Goal: Book appointment/travel/reservation

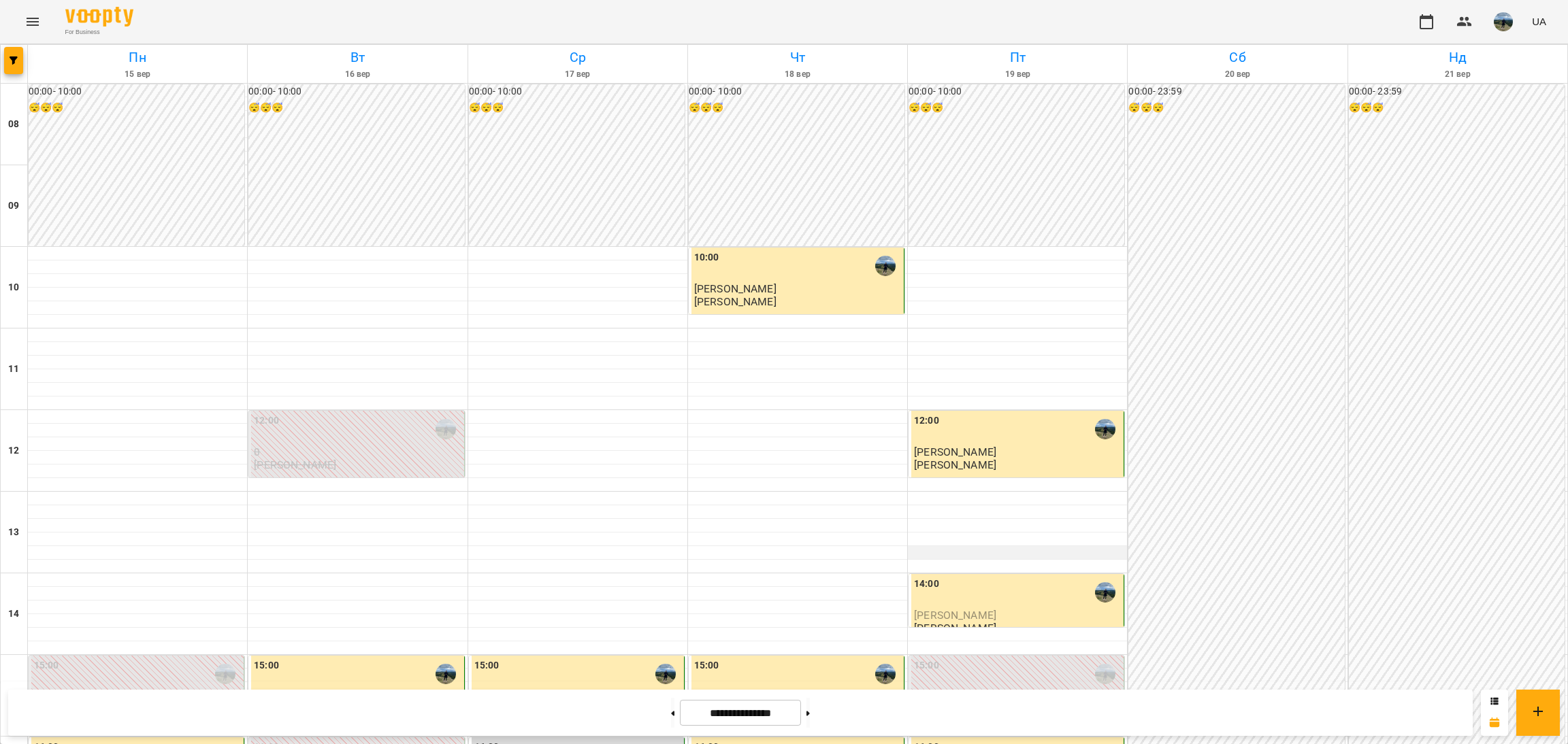
scroll to position [204, 0]
click at [1075, 691] on p "0" at bounding box center [1017, 697] width 207 height 12
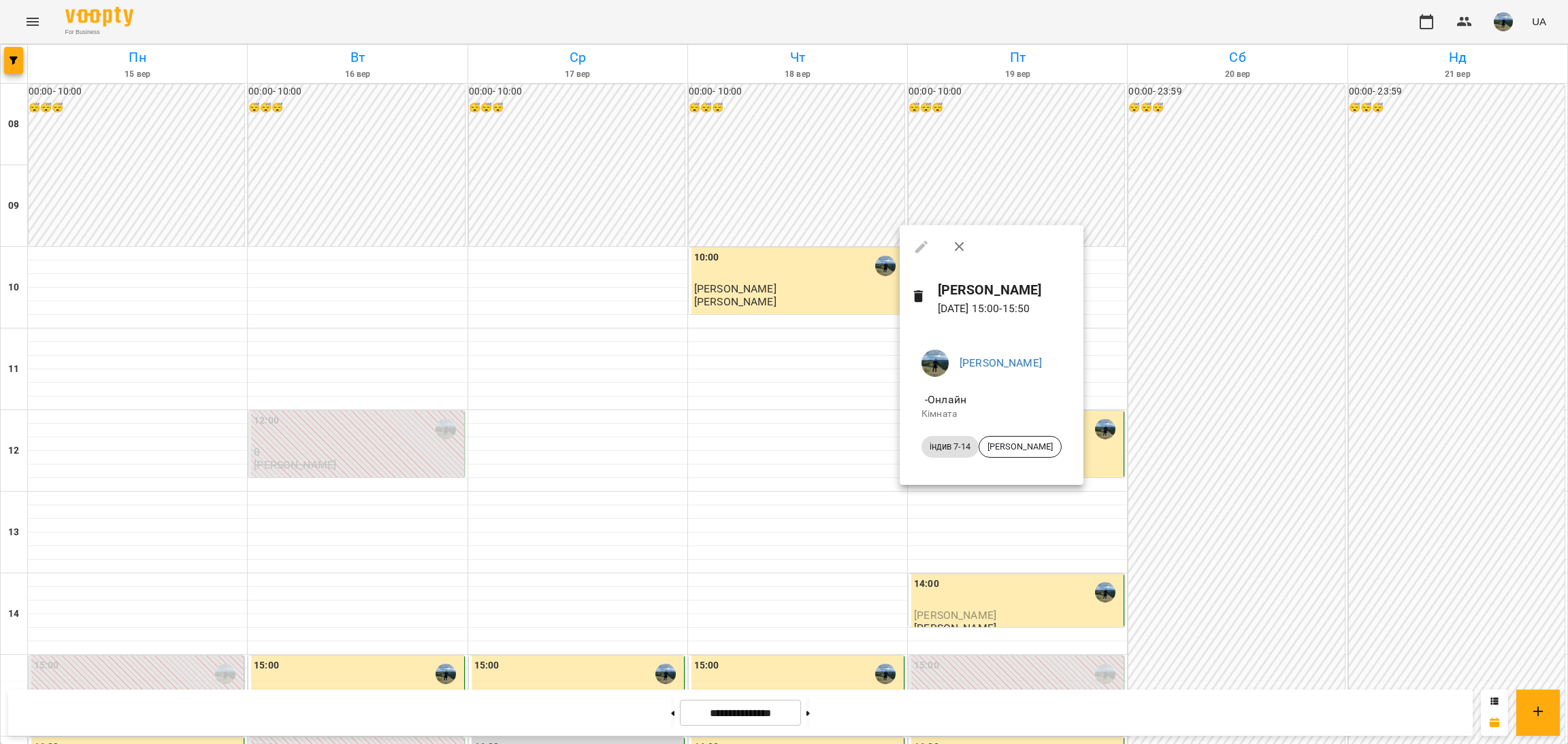
click at [965, 511] on div at bounding box center [784, 372] width 1568 height 744
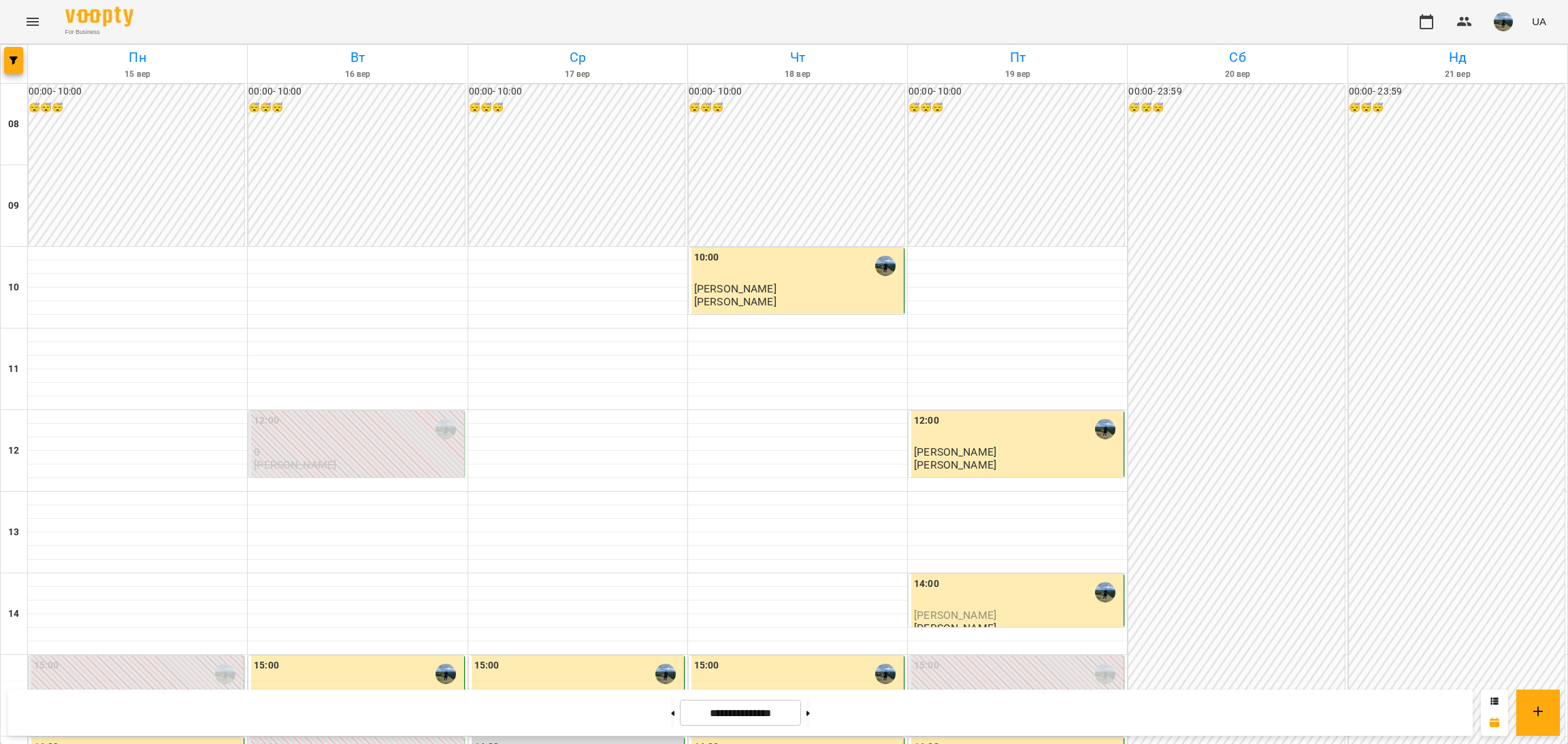
click at [1020, 691] on p "0" at bounding box center [1017, 697] width 207 height 12
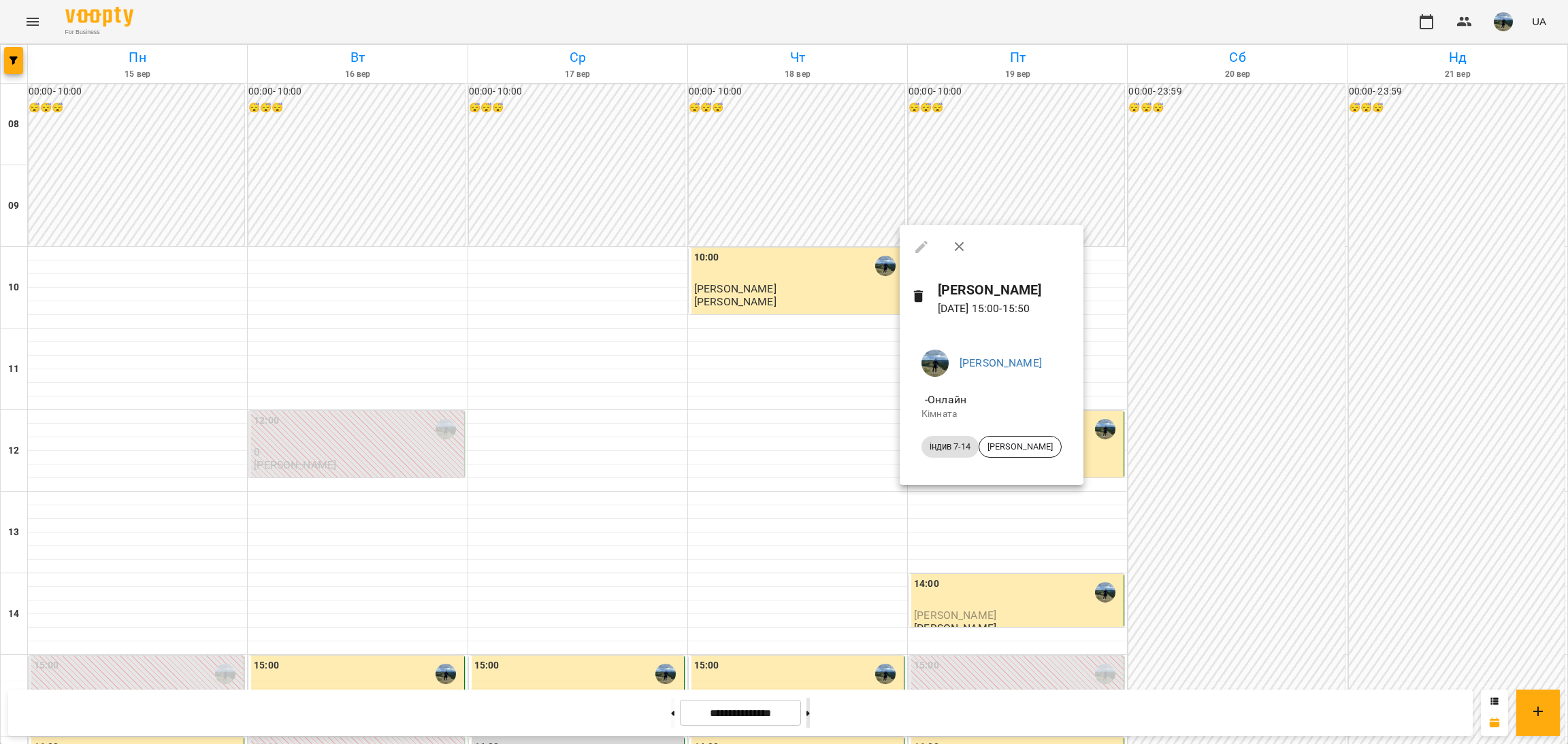
click at [822, 707] on div at bounding box center [784, 372] width 1568 height 744
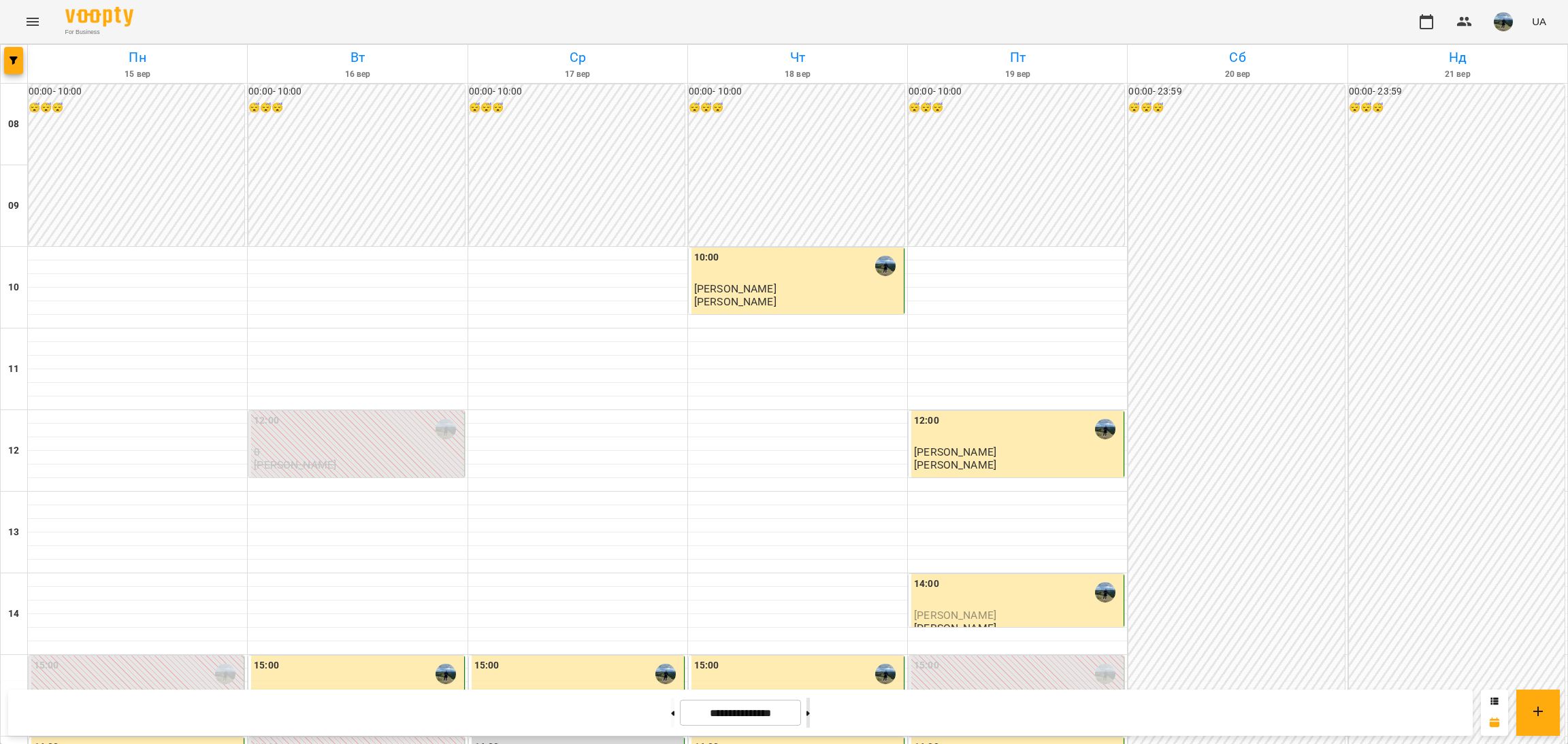
click at [810, 707] on button at bounding box center [808, 713] width 3 height 30
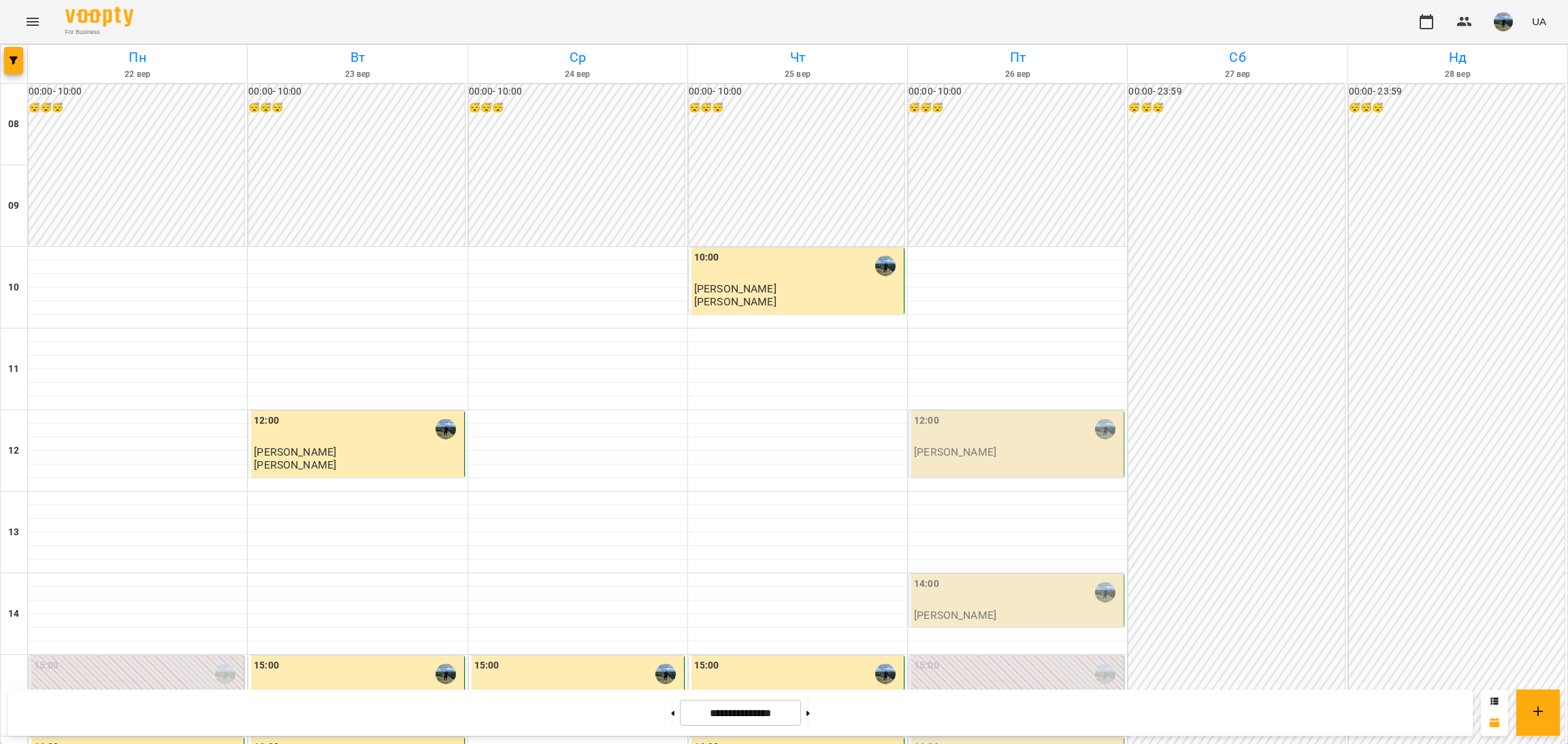
click at [982, 658] on div "15:00" at bounding box center [1017, 674] width 207 height 31
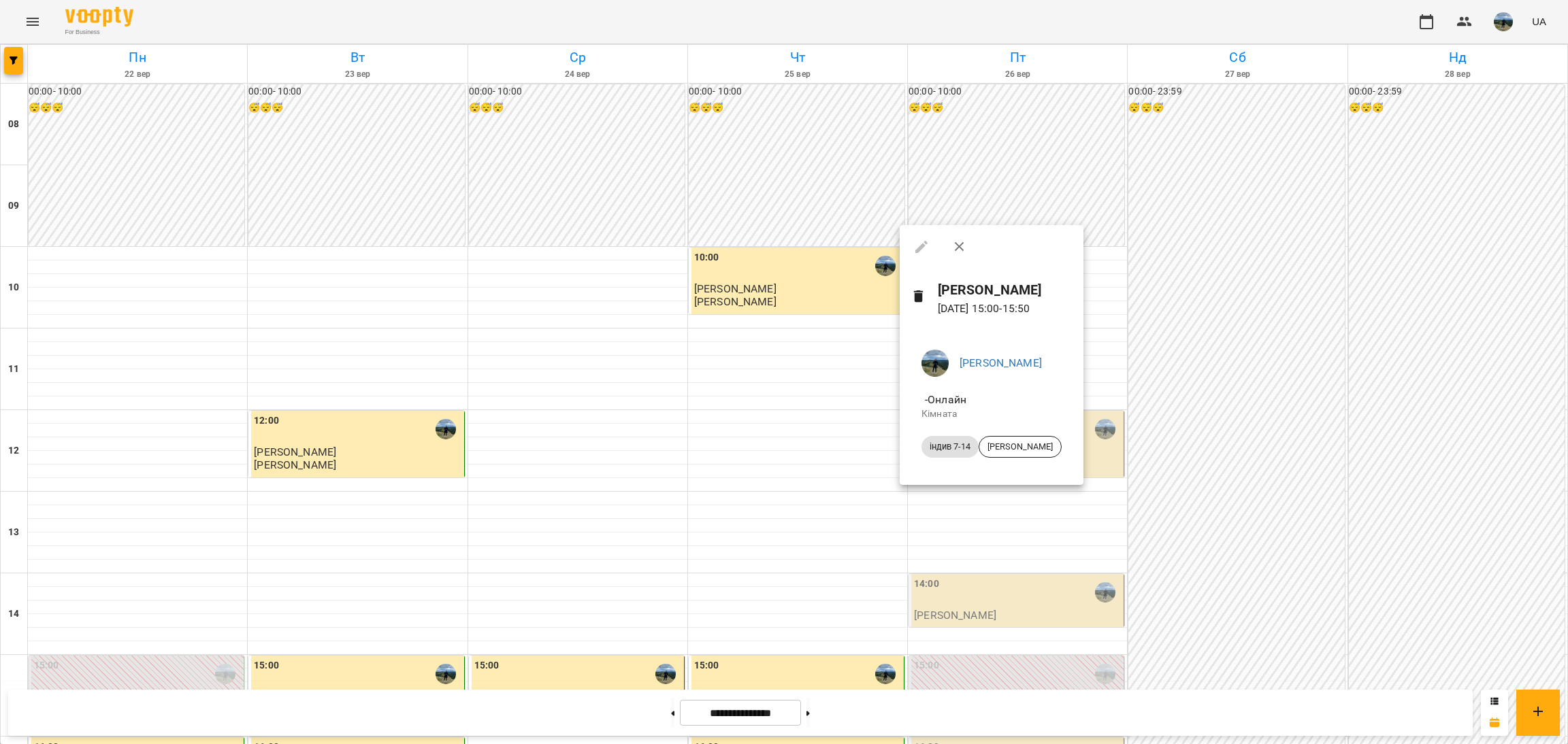
click at [241, 480] on div at bounding box center [784, 372] width 1568 height 744
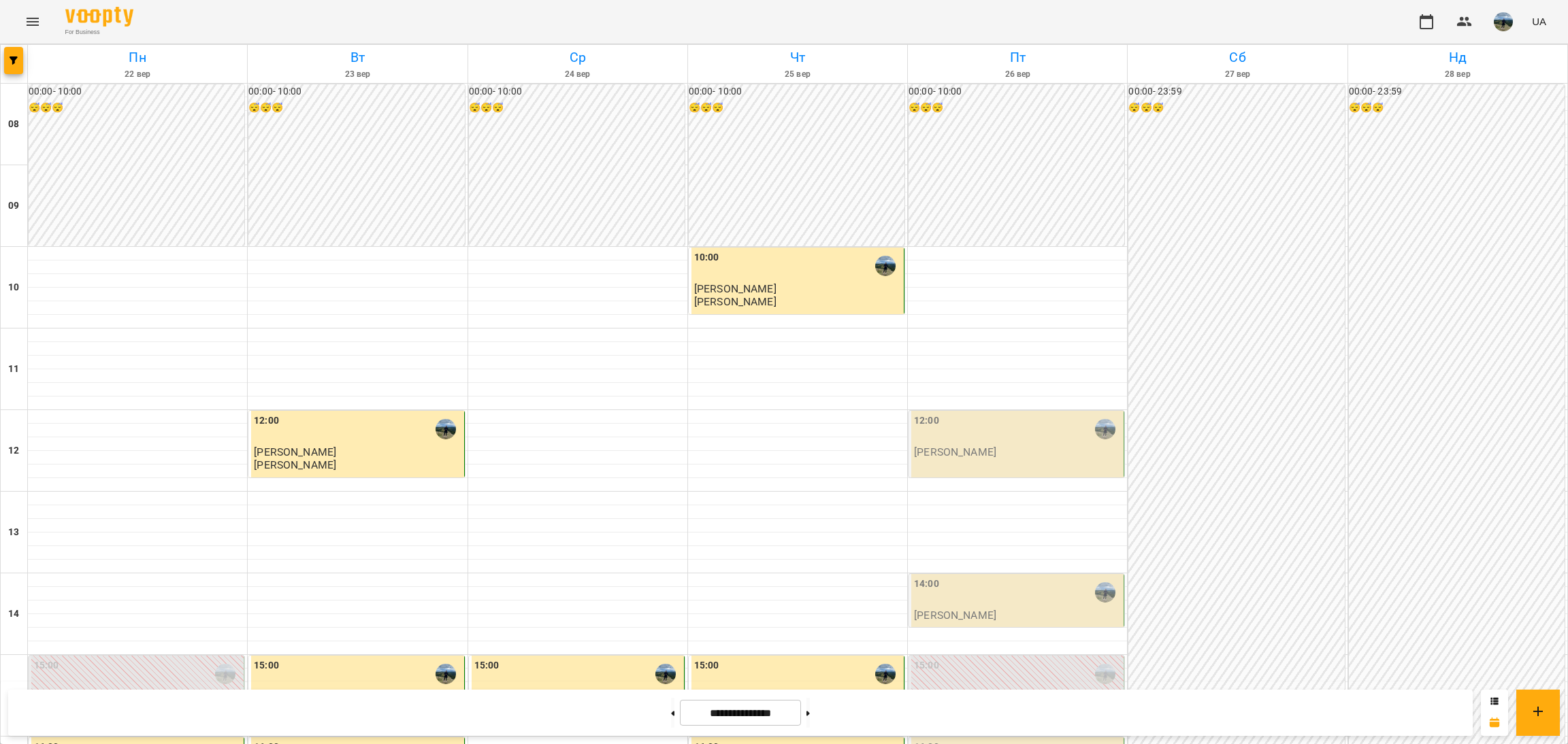
click at [88, 691] on p "0" at bounding box center [137, 697] width 207 height 12
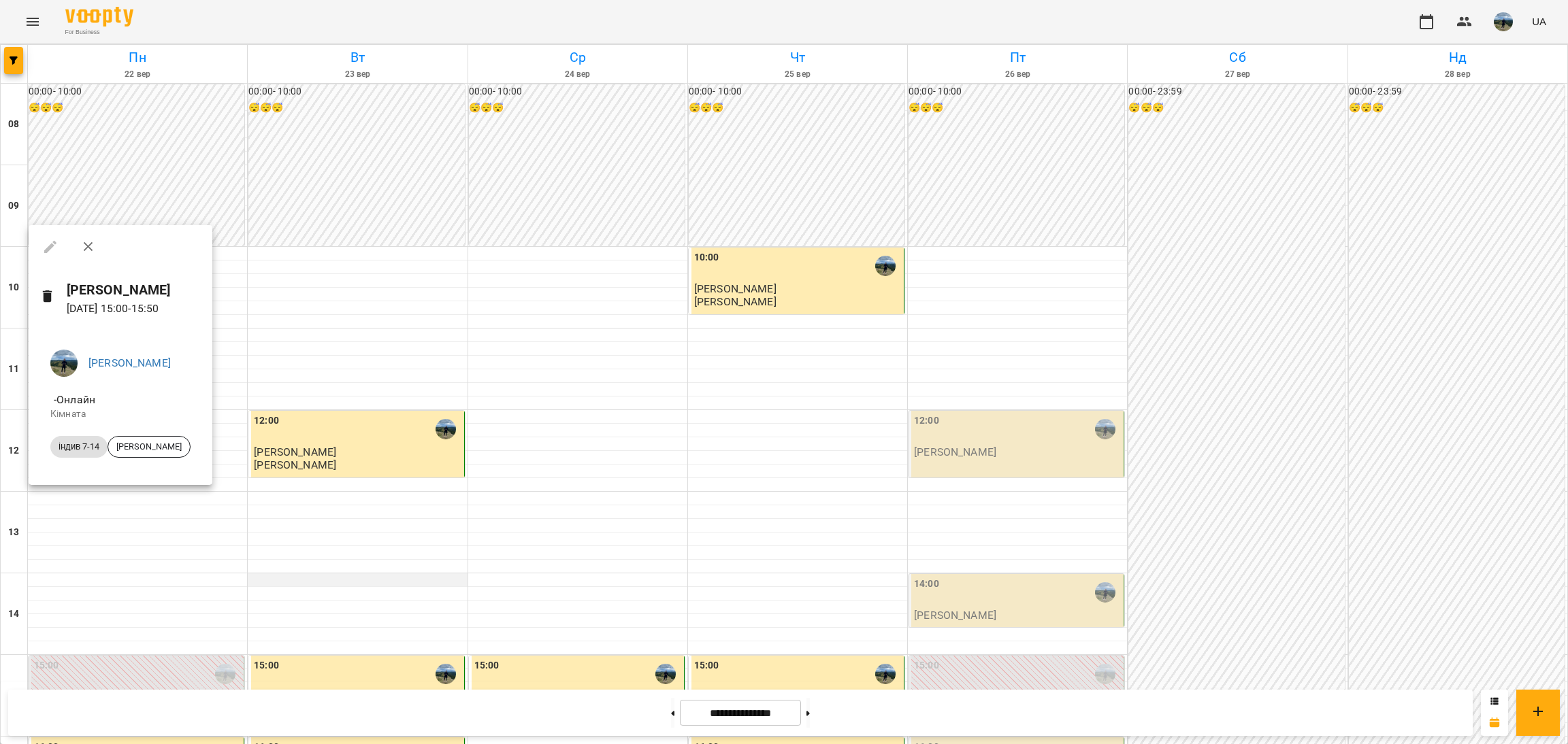
click at [453, 369] on div at bounding box center [784, 372] width 1568 height 744
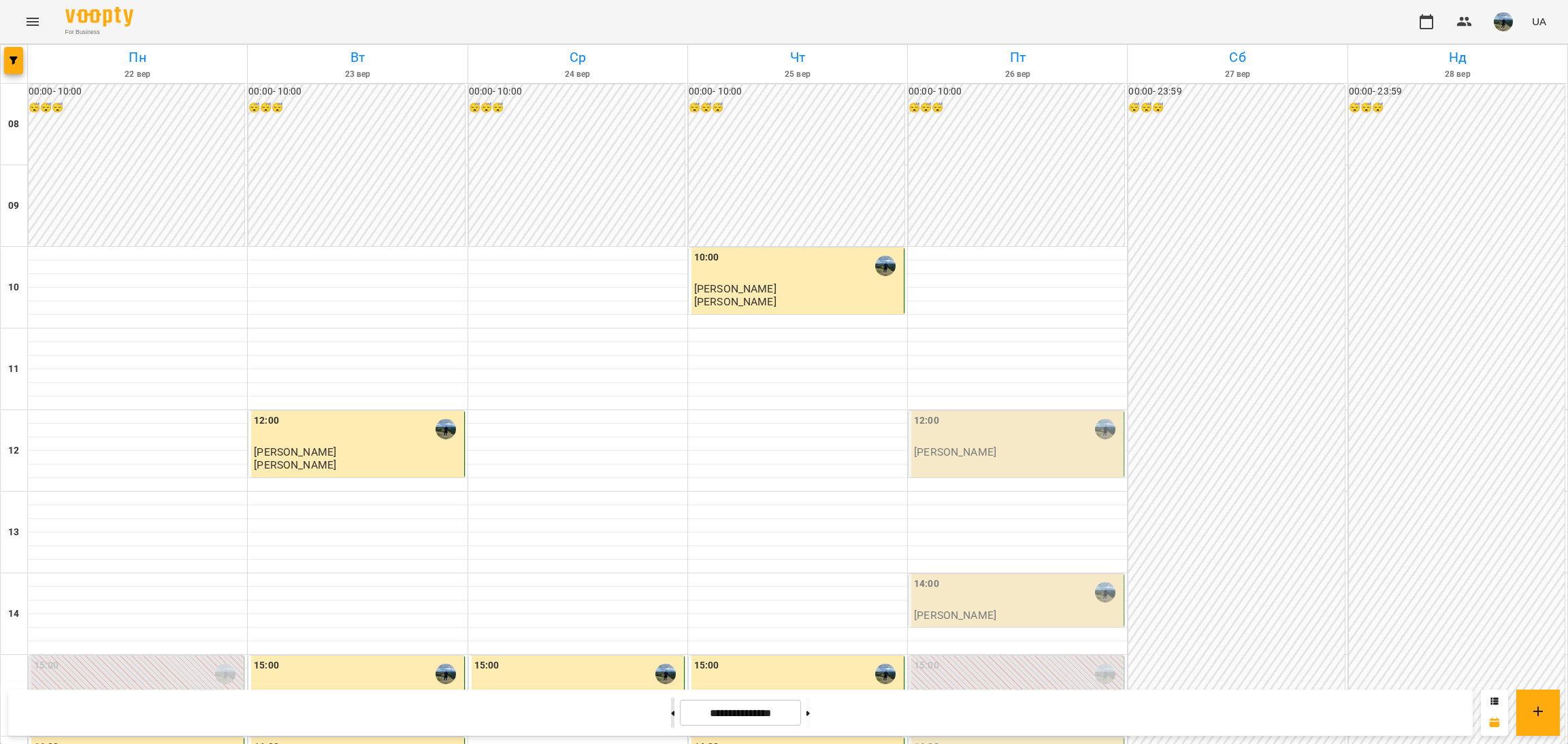
click at [671, 707] on button at bounding box center [673, 713] width 3 height 30
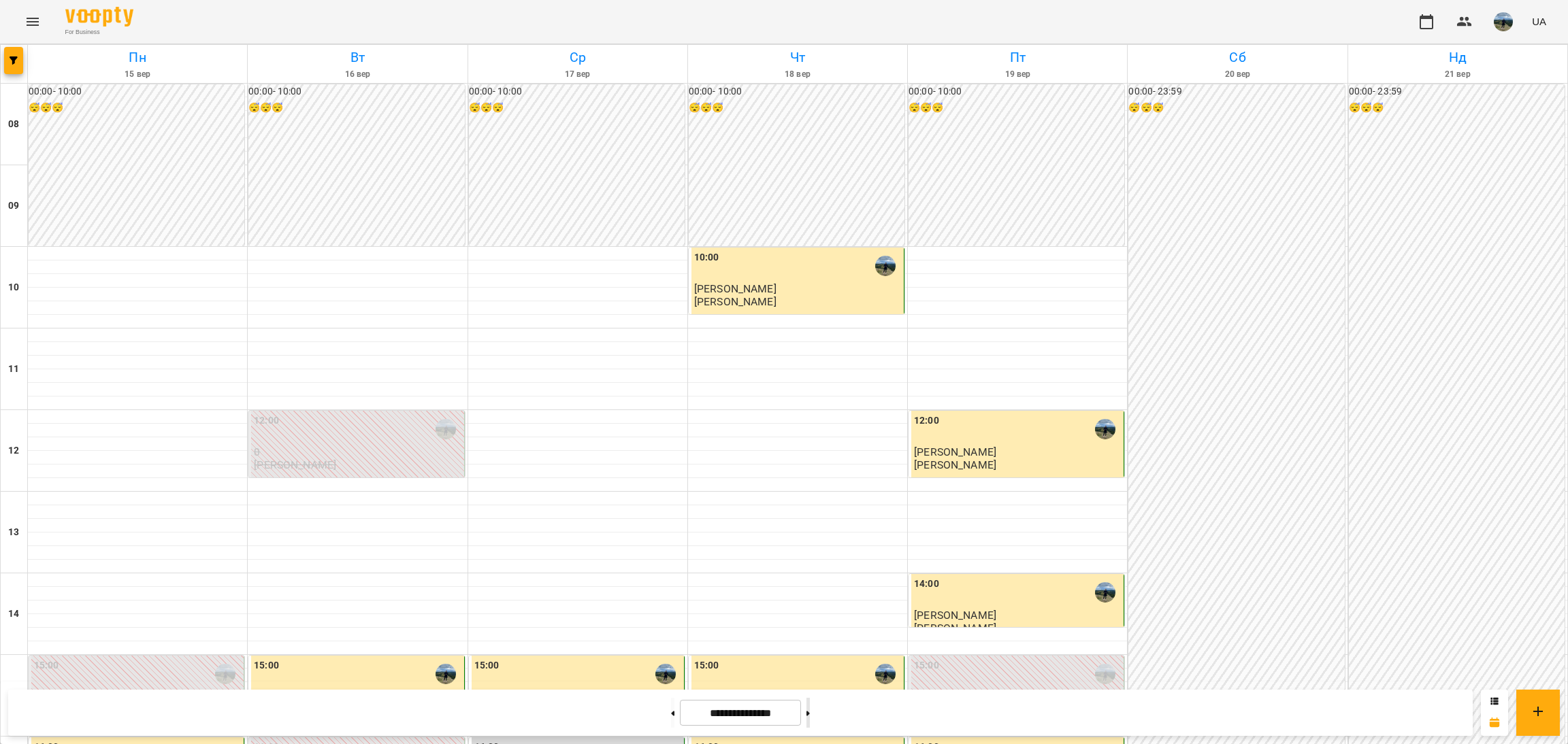
click at [810, 719] on button at bounding box center [808, 713] width 3 height 30
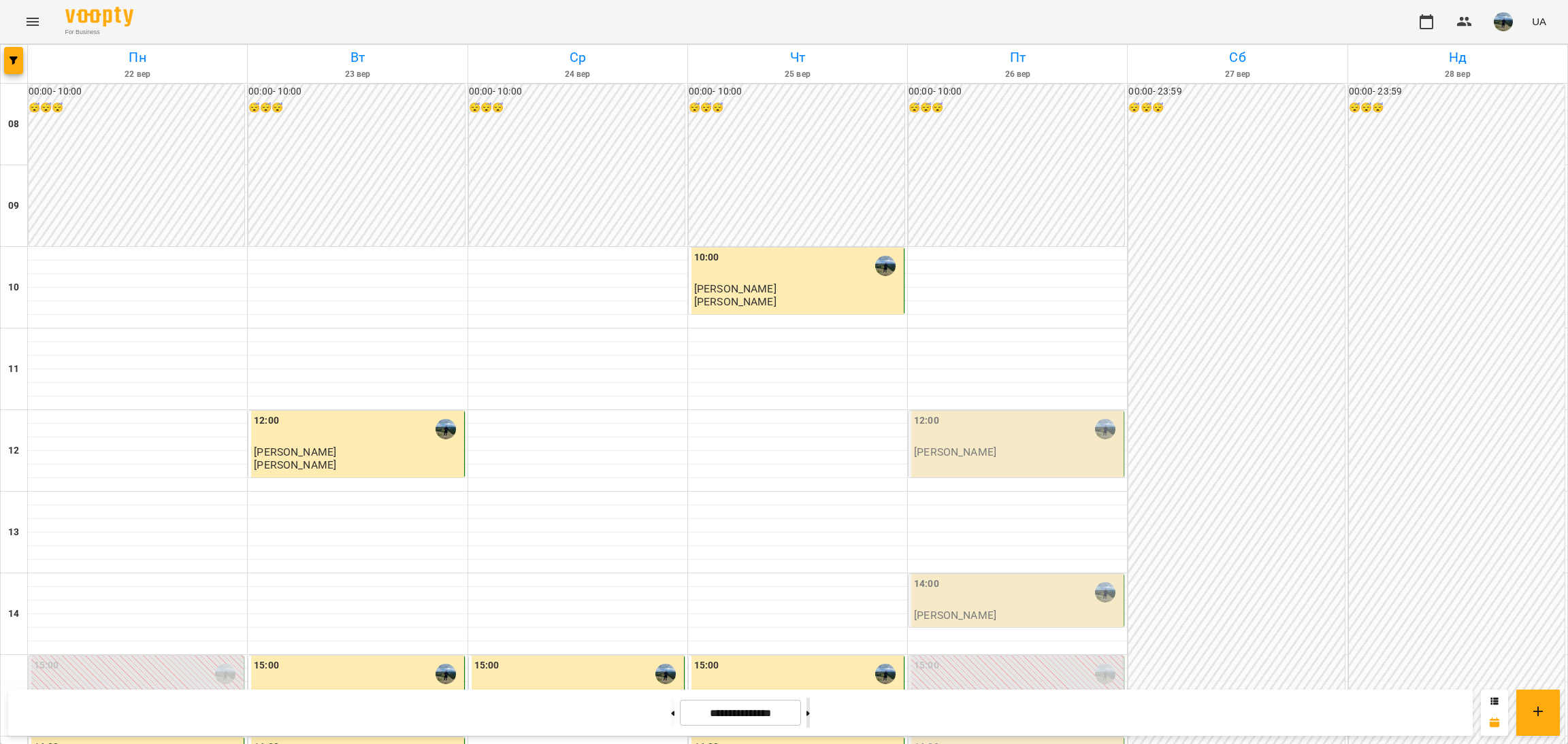
click at [810, 719] on button at bounding box center [808, 713] width 3 height 30
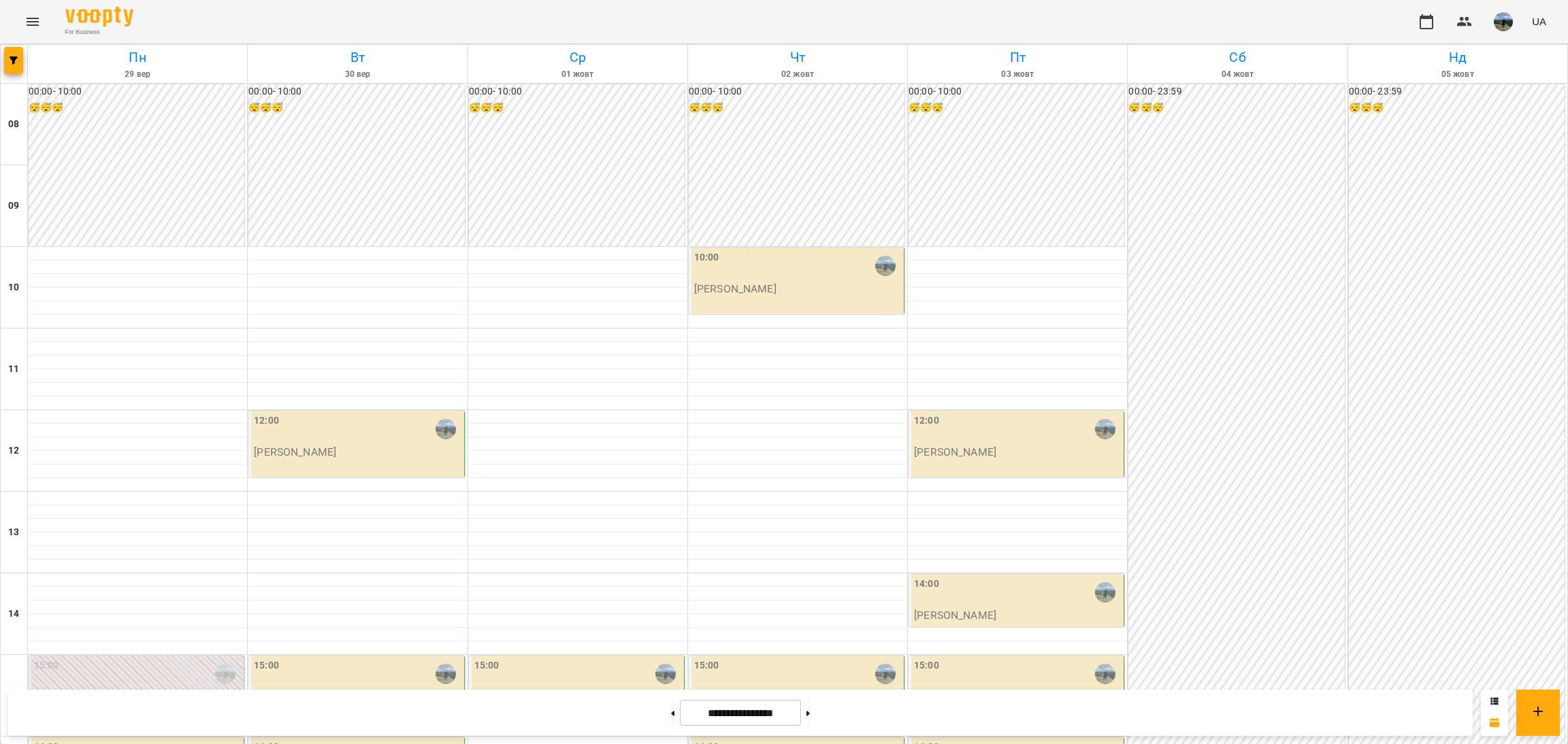
click at [921, 656] on div "15:00 [PERSON_NAME]" at bounding box center [1016, 689] width 216 height 66
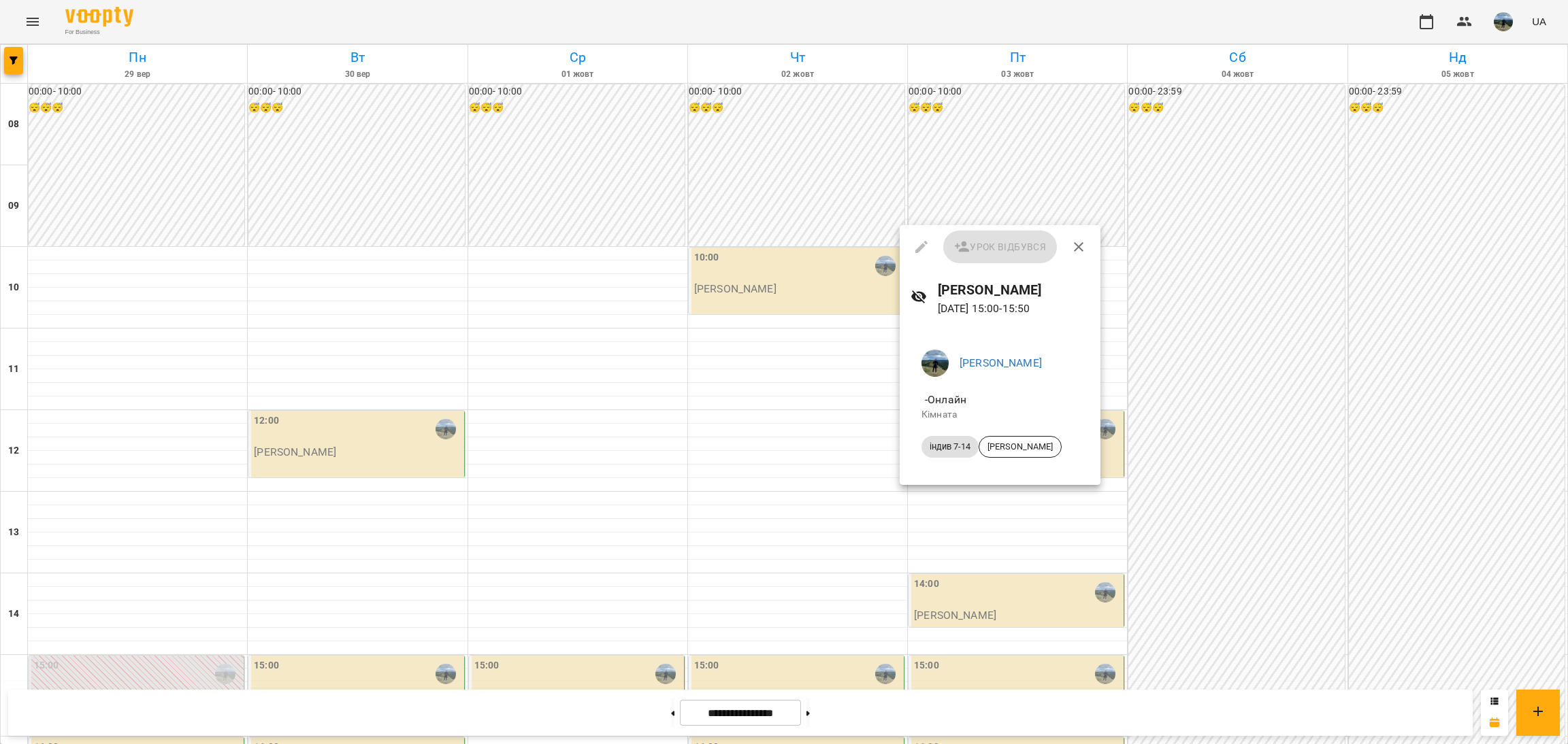
click at [646, 430] on div at bounding box center [784, 372] width 1568 height 744
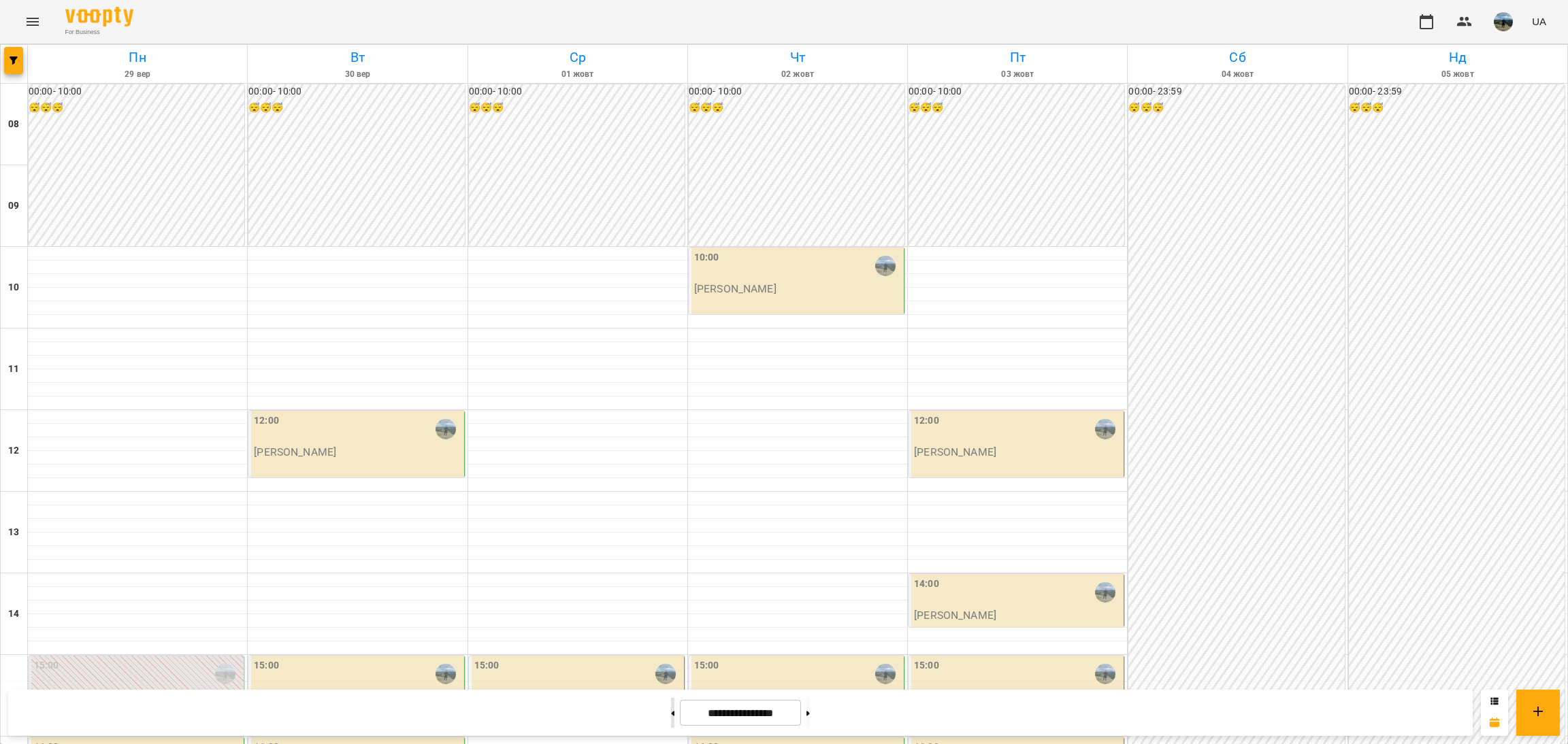
click at [671, 702] on button at bounding box center [673, 713] width 3 height 30
type input "**********"
